Goal: Check status: Check status

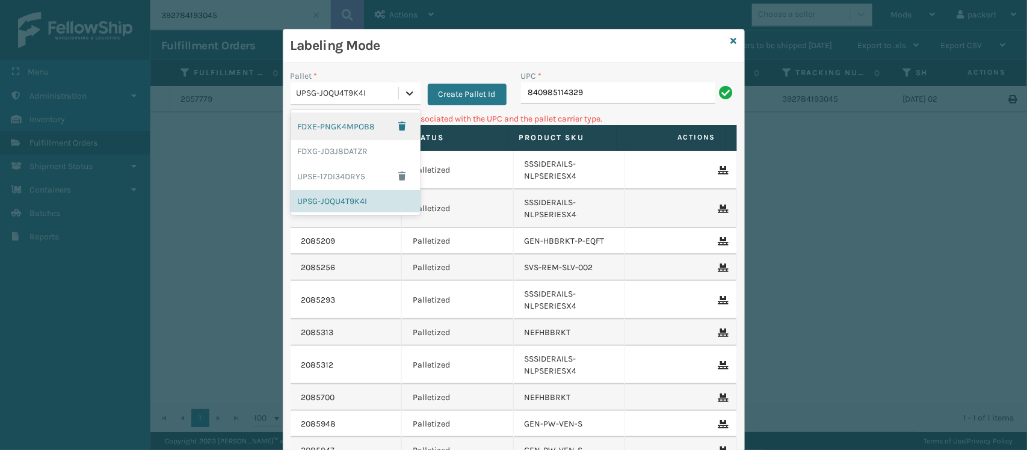
click at [404, 93] on icon at bounding box center [410, 93] width 12 height 12
click at [332, 151] on div "FDXG-JD3J8DATZR" at bounding box center [356, 151] width 130 height 22
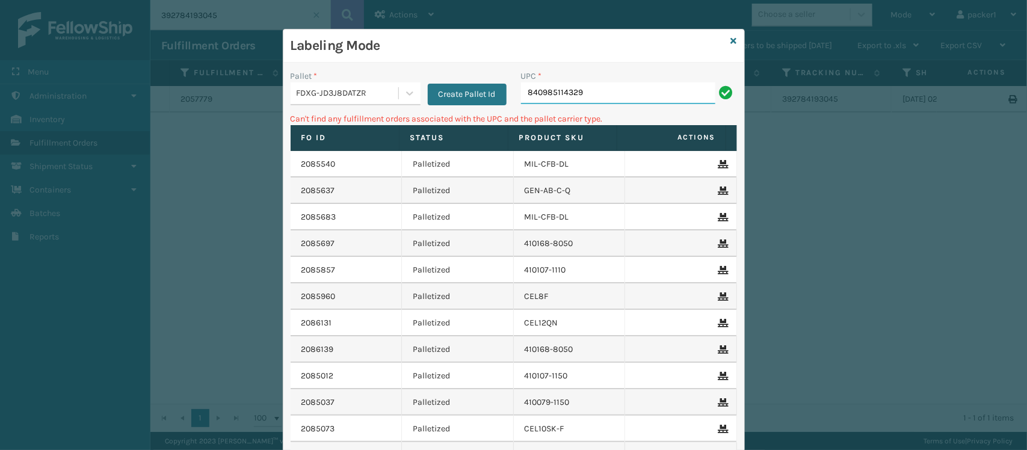
click at [593, 98] on input "840985114329" at bounding box center [618, 93] width 194 height 22
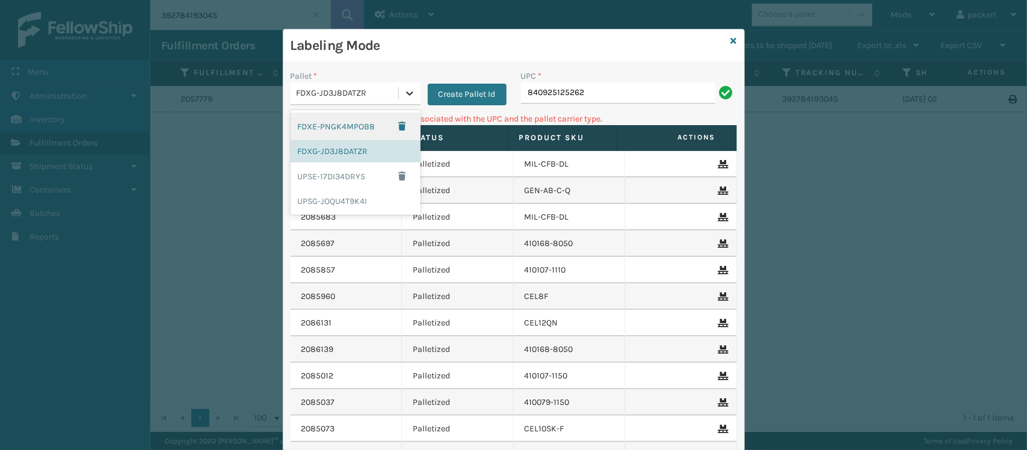
click at [404, 96] on icon at bounding box center [410, 93] width 12 height 12
click at [325, 197] on div "UPSG-JOQU4T9K4I" at bounding box center [356, 201] width 130 height 22
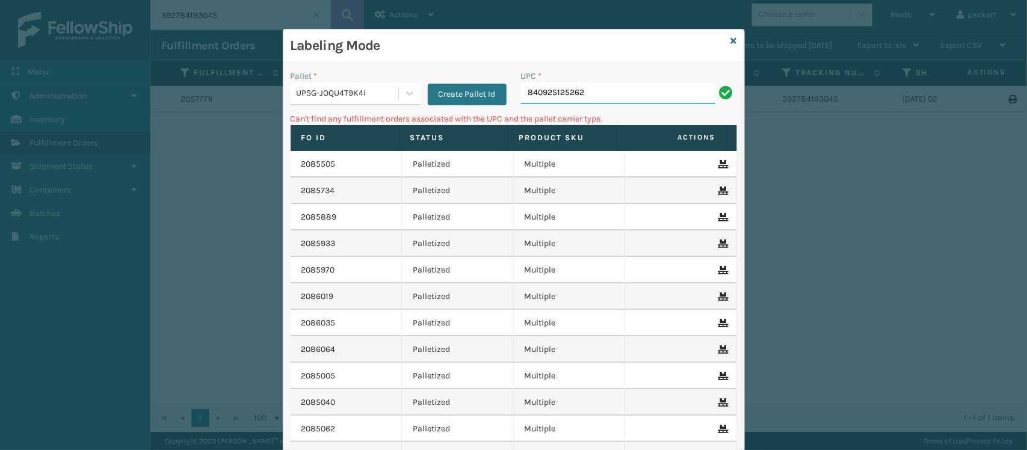
click at [620, 101] on input "840925125262" at bounding box center [618, 93] width 194 height 22
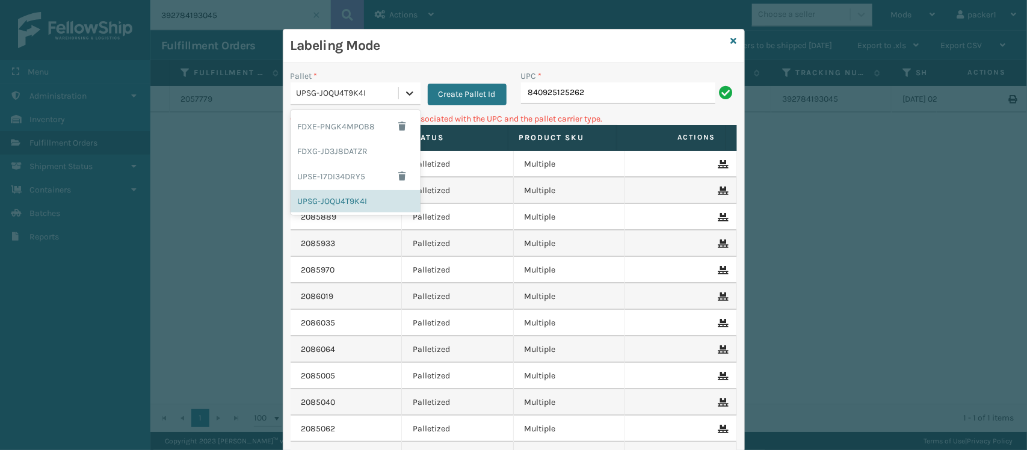
click at [406, 97] on icon at bounding box center [410, 93] width 12 height 12
click at [362, 128] on div "FDXE-PNGK4MPOB8" at bounding box center [356, 127] width 130 height 28
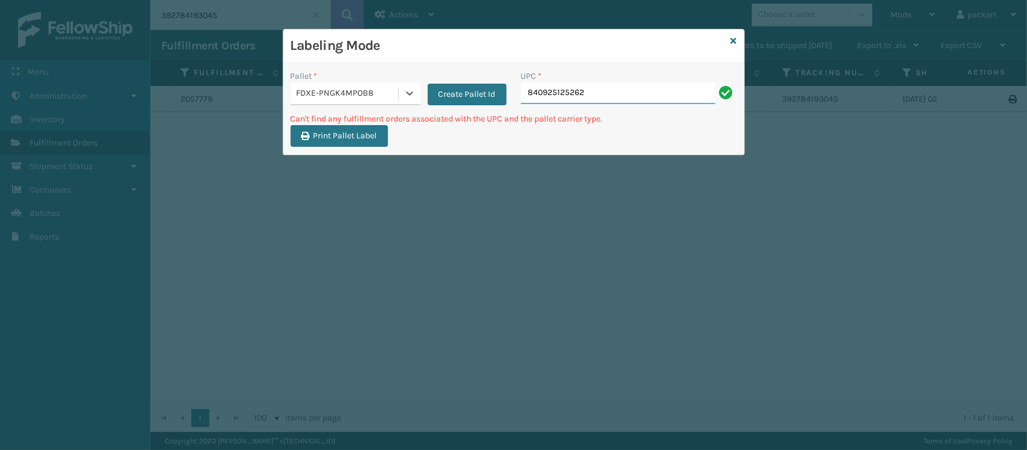
click at [536, 94] on input "840925125262" at bounding box center [618, 93] width 194 height 22
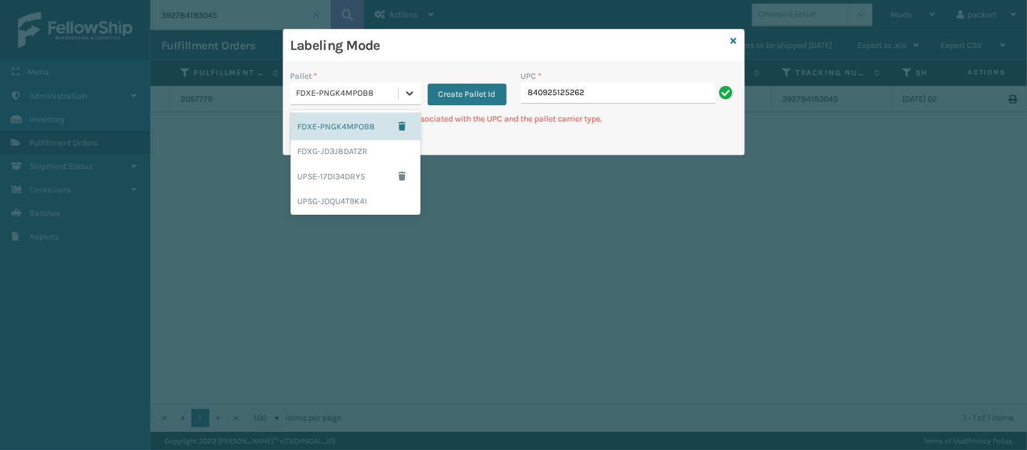
click at [409, 94] on icon at bounding box center [410, 93] width 12 height 12
click at [327, 176] on div "UPSE-17DI34DRY5" at bounding box center [356, 176] width 130 height 28
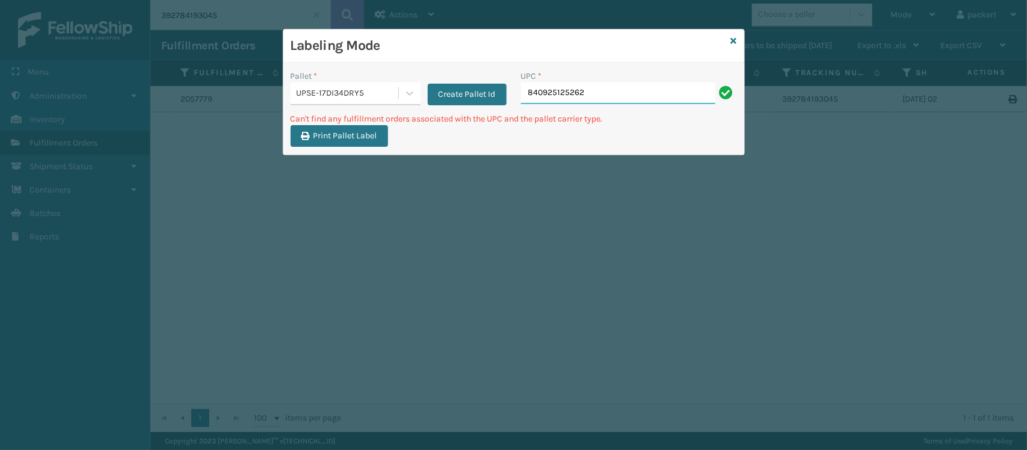
click at [572, 91] on input "840925125262" at bounding box center [618, 93] width 194 height 22
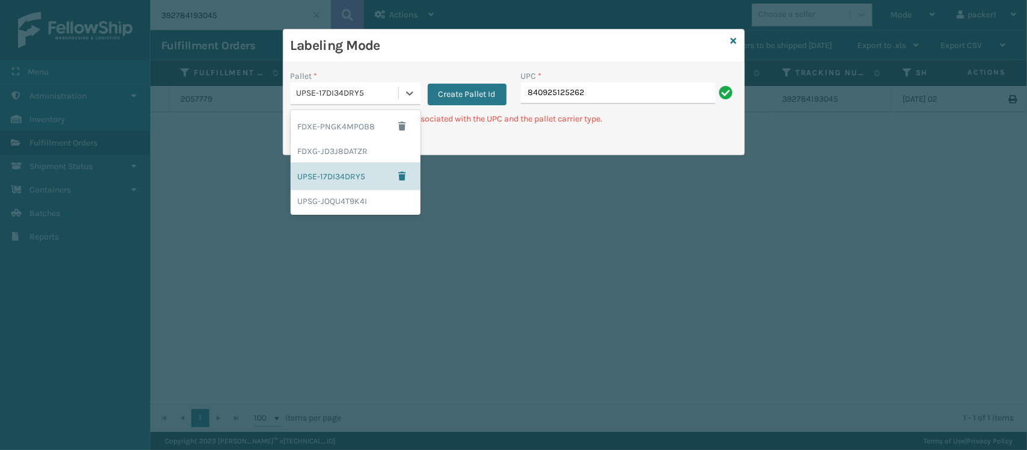
click at [381, 97] on div "UPSE-17DI34DRY5" at bounding box center [348, 93] width 103 height 13
click at [341, 202] on div "UPSG-JOQU4T9K4I" at bounding box center [356, 201] width 130 height 22
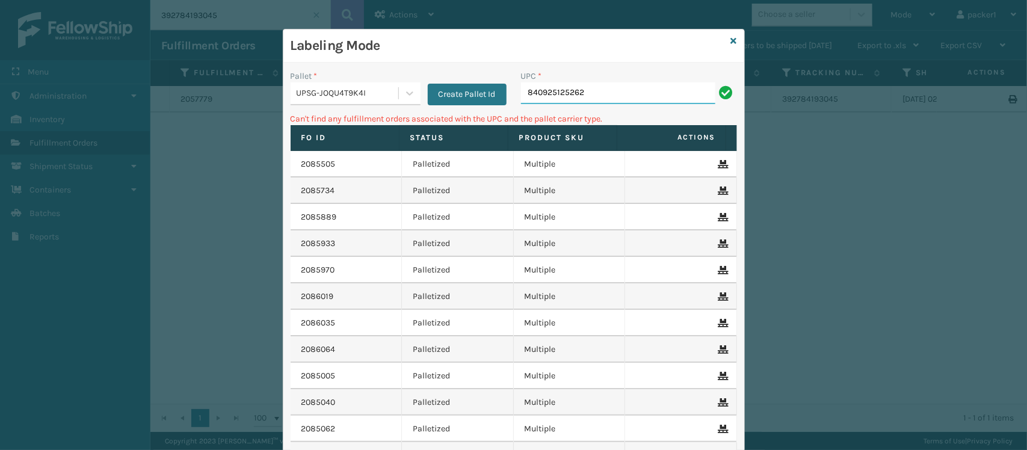
click at [590, 101] on input "840925125262" at bounding box center [618, 93] width 194 height 22
type input "8"
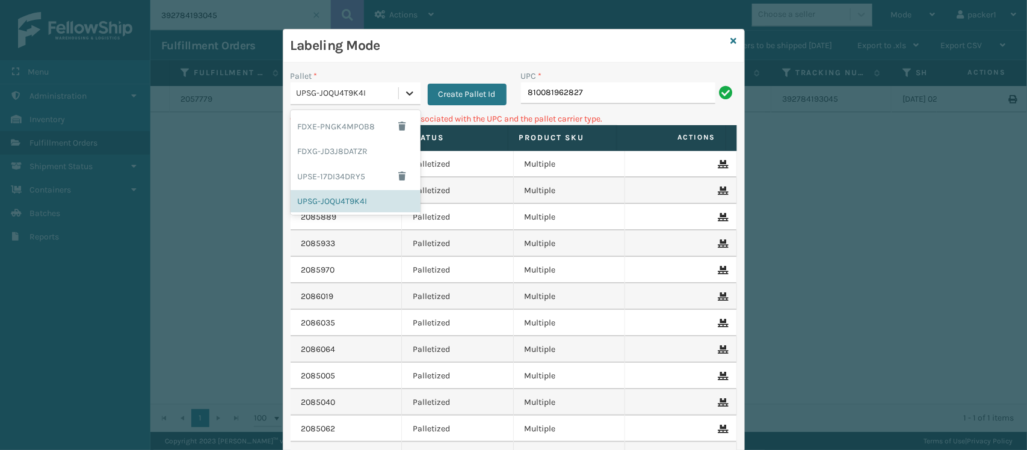
click at [410, 89] on div at bounding box center [410, 93] width 22 height 22
click at [335, 148] on div "FDXG-JD3J8DATZR" at bounding box center [356, 151] width 130 height 22
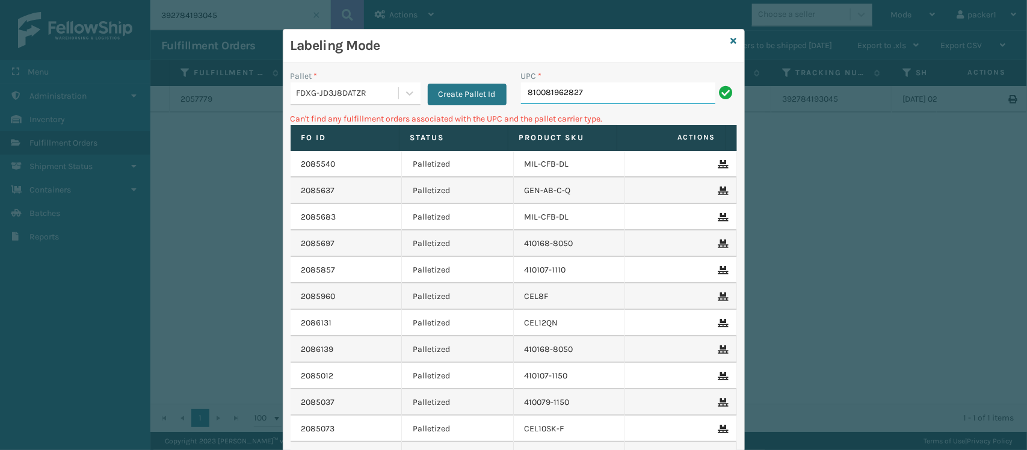
click at [593, 94] on input "810081962827" at bounding box center [618, 93] width 194 height 22
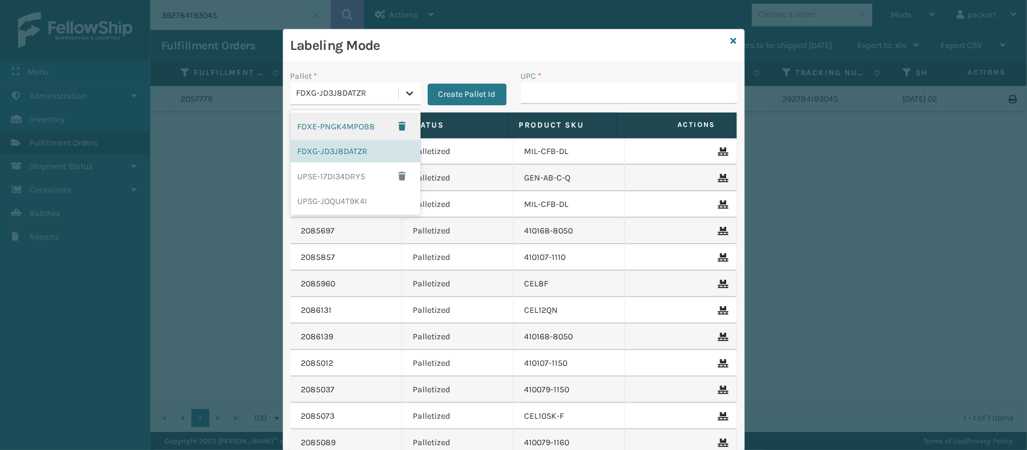
click at [404, 91] on icon at bounding box center [410, 93] width 12 height 12
click at [356, 200] on div "UPSG-JOQU4T9K4I" at bounding box center [356, 201] width 130 height 22
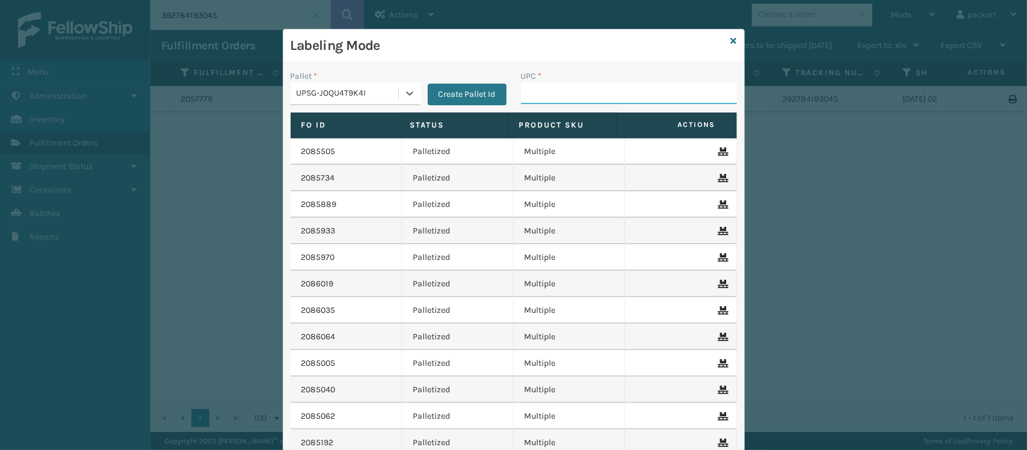
click at [531, 97] on input "UPC *" at bounding box center [629, 93] width 216 height 22
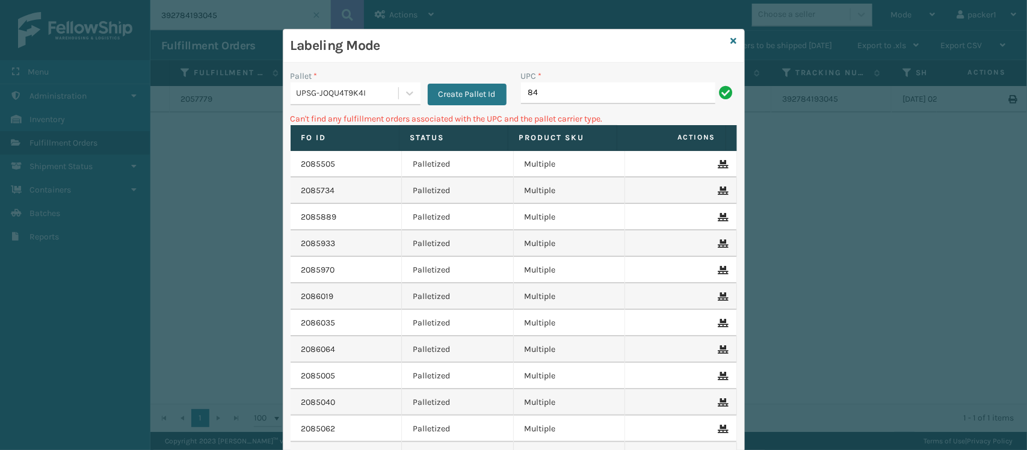
type input "8"
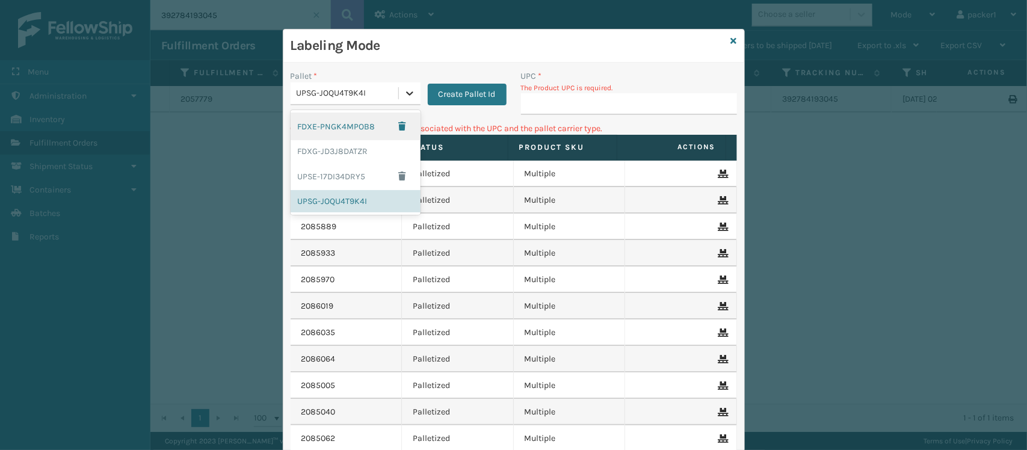
click at [406, 97] on icon at bounding box center [410, 93] width 12 height 12
click at [380, 152] on div "FDXG-JD3J8DATZR" at bounding box center [356, 151] width 130 height 22
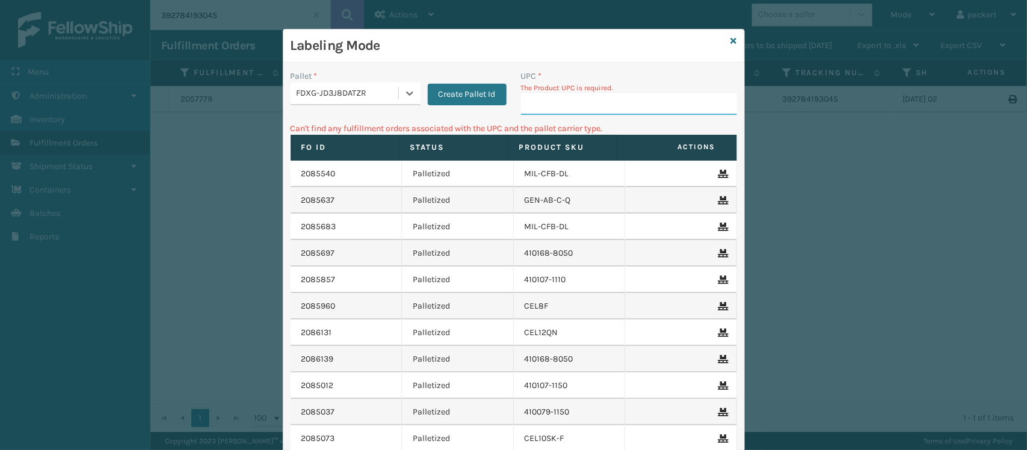
click at [537, 113] on input "UPC *" at bounding box center [629, 104] width 216 height 22
